Goal: Information Seeking & Learning: Learn about a topic

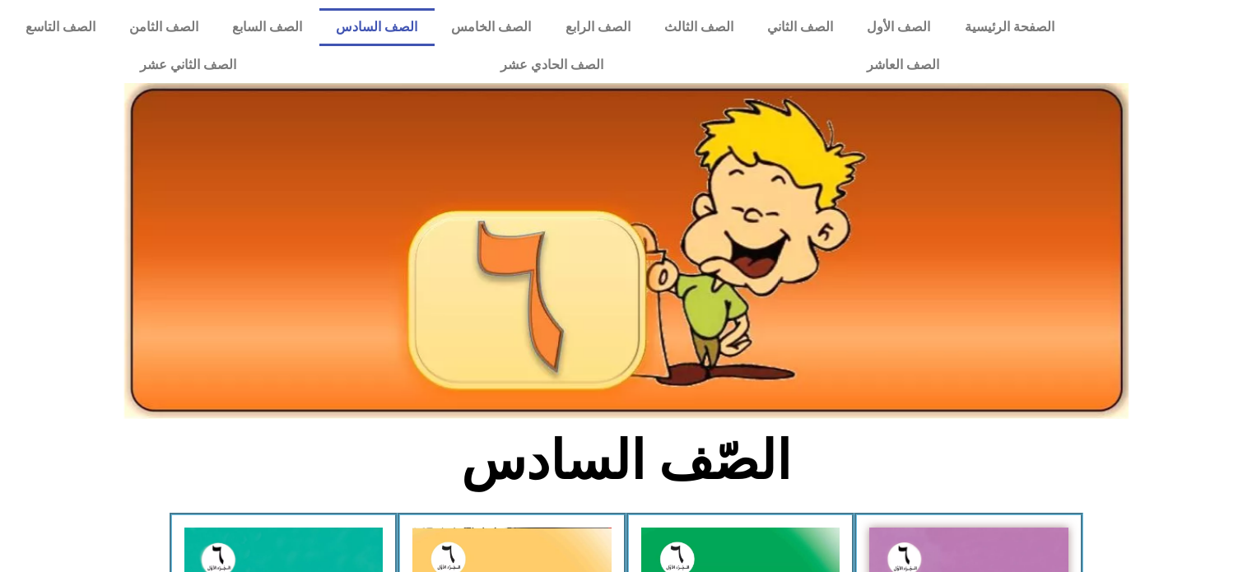
scroll to position [295, 0]
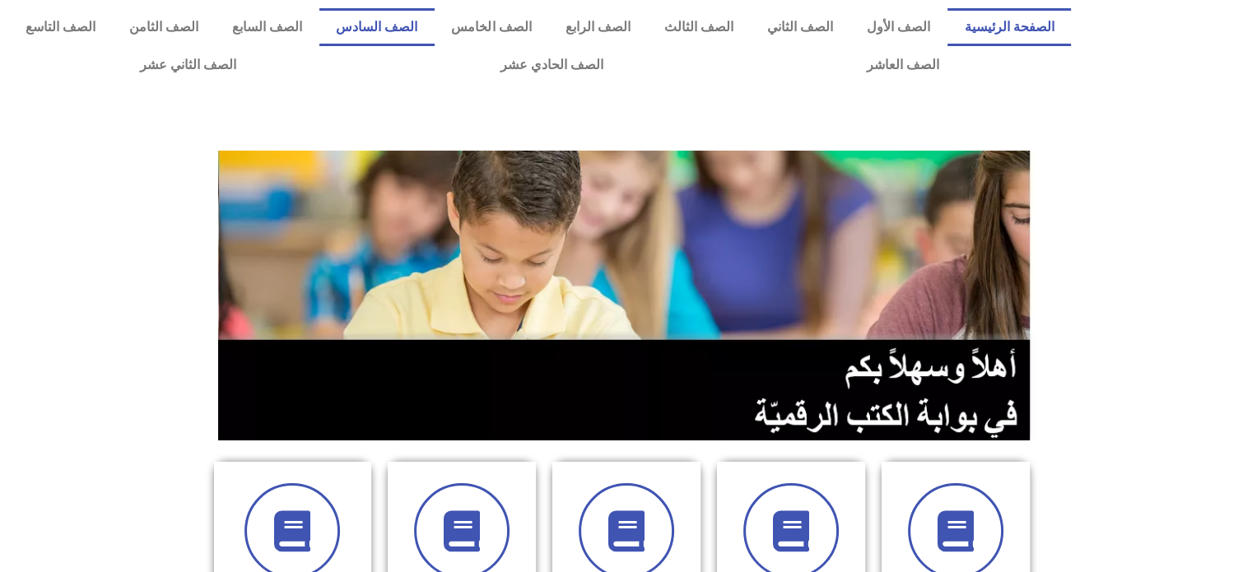
click at [434, 23] on link "الصف السادس" at bounding box center [376, 27] width 115 height 38
click at [318, 23] on link "الصف السابع" at bounding box center [267, 27] width 104 height 38
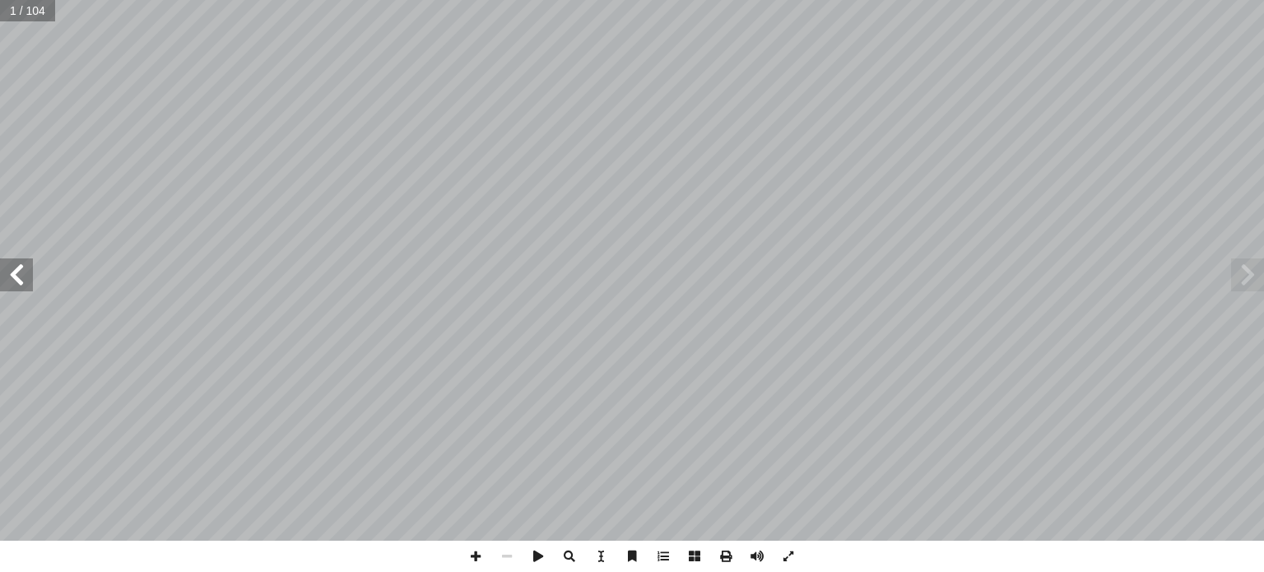
click at [15, 286] on span at bounding box center [16, 274] width 33 height 33
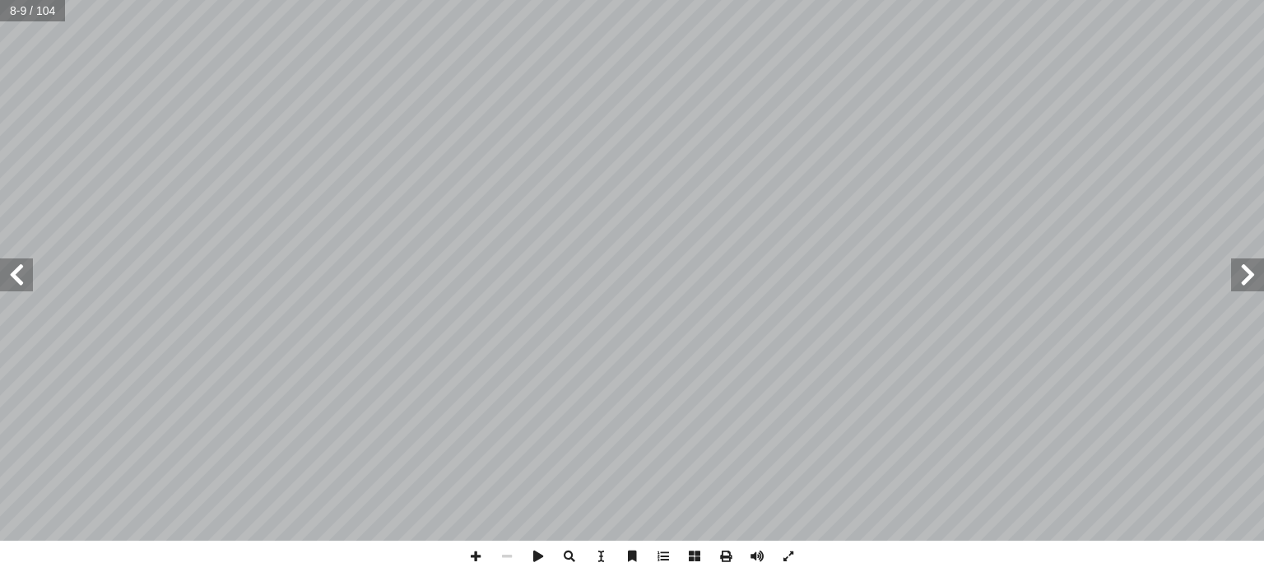
click at [15, 286] on span at bounding box center [16, 274] width 33 height 33
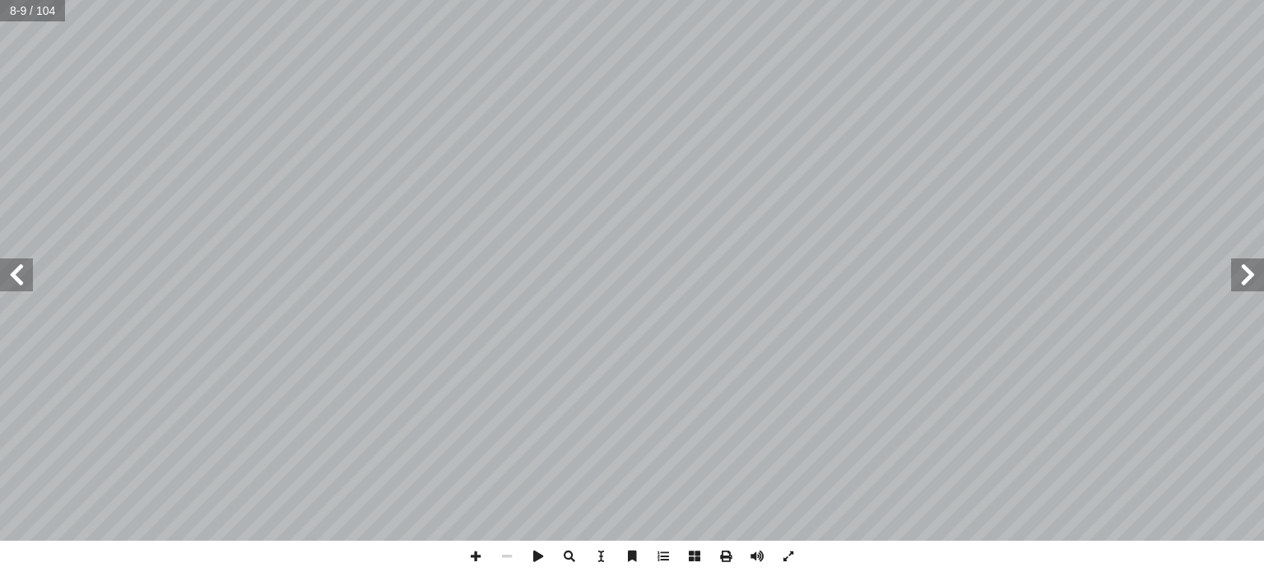
click at [15, 286] on span at bounding box center [16, 274] width 33 height 33
click at [21, 276] on span at bounding box center [16, 274] width 33 height 33
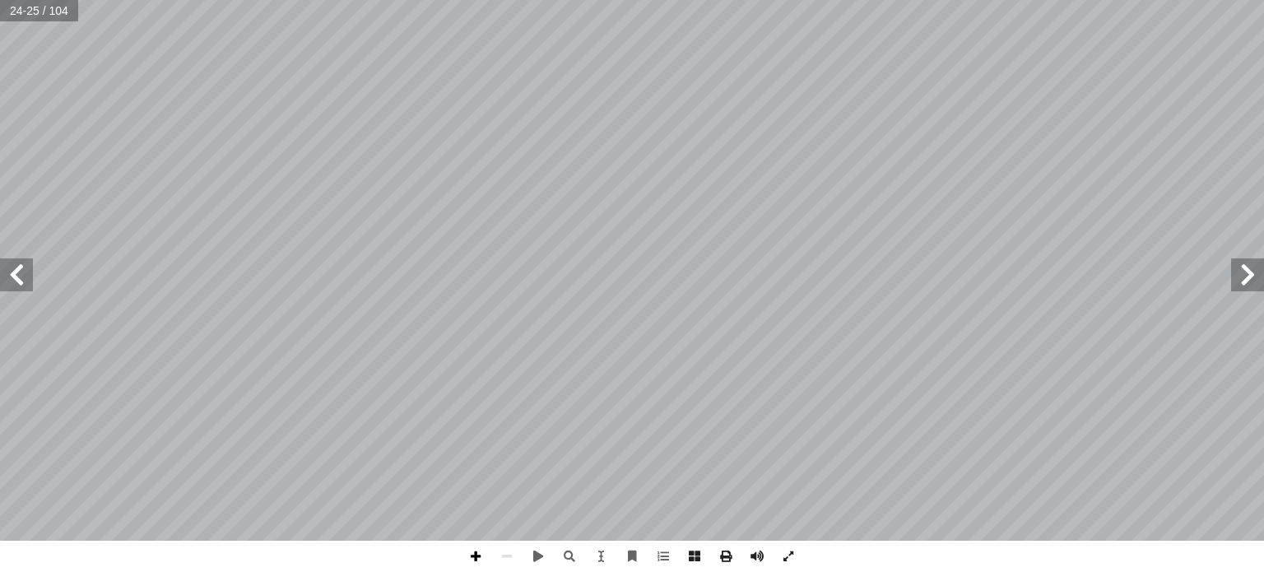
click at [471, 558] on span at bounding box center [475, 556] width 31 height 31
